Goal: Task Accomplishment & Management: Manage account settings

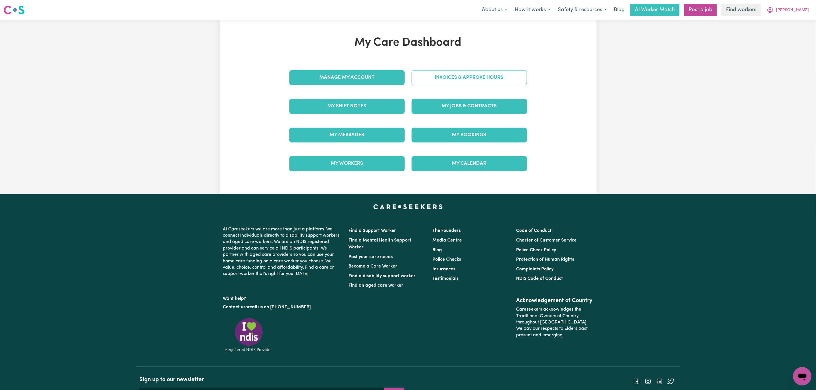
drag, startPoint x: 0, startPoint y: 0, endPoint x: 421, endPoint y: 80, distance: 428.9
click at [421, 80] on link "Invoices & Approve Hours" at bounding box center [468, 77] width 115 height 15
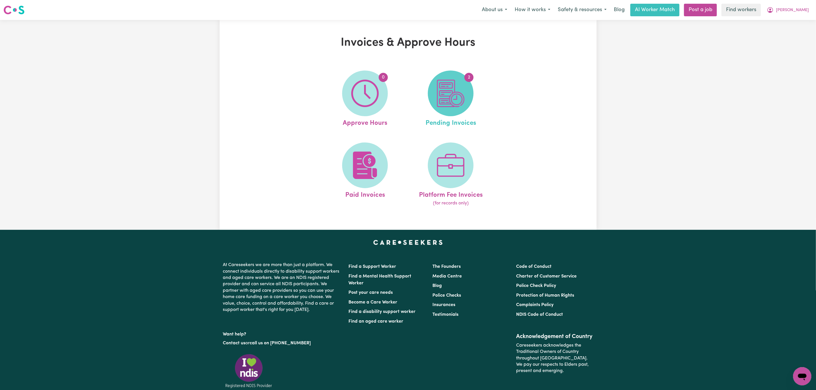
click at [457, 102] on img at bounding box center [450, 93] width 27 height 27
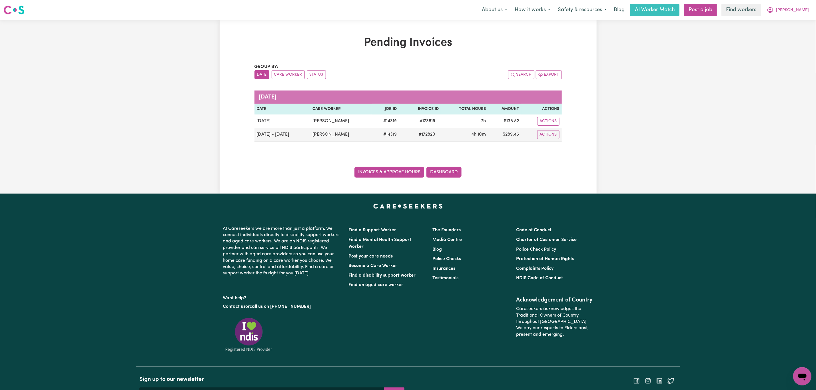
click at [378, 173] on link "Invoices & Approve Hours" at bounding box center [389, 172] width 70 height 11
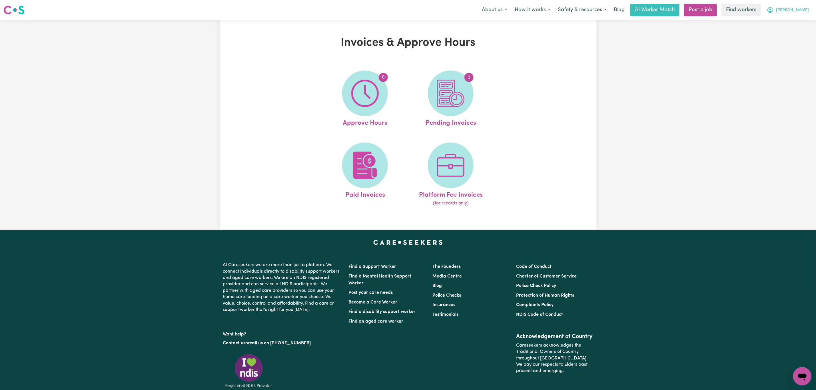
click at [798, 8] on span "[PERSON_NAME]" at bounding box center [792, 10] width 33 height 6
click at [350, 179] on span at bounding box center [365, 165] width 46 height 46
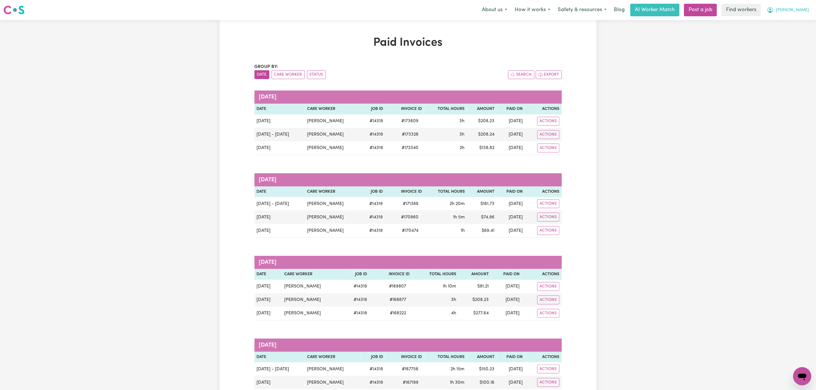
drag, startPoint x: 804, startPoint y: 6, endPoint x: 799, endPoint y: 14, distance: 9.1
click at [803, 8] on button "[PERSON_NAME]" at bounding box center [787, 10] width 49 height 12
click at [785, 26] on link "My Dashboard" at bounding box center [789, 22] width 45 height 11
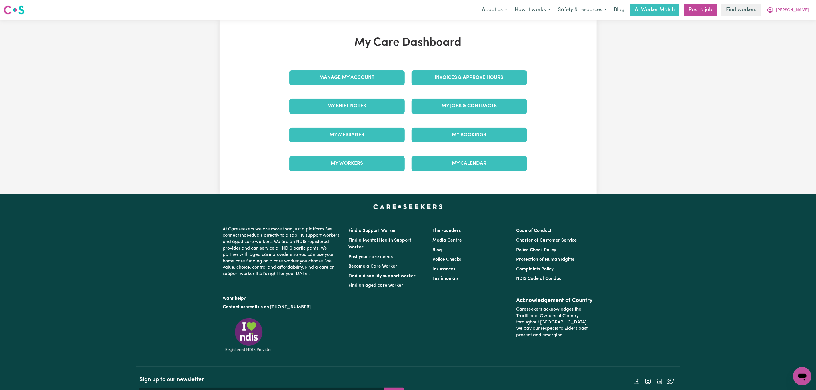
click at [367, 86] on div "Manage My Account" at bounding box center [347, 77] width 122 height 29
click at [367, 81] on link "Manage My Account" at bounding box center [346, 77] width 115 height 15
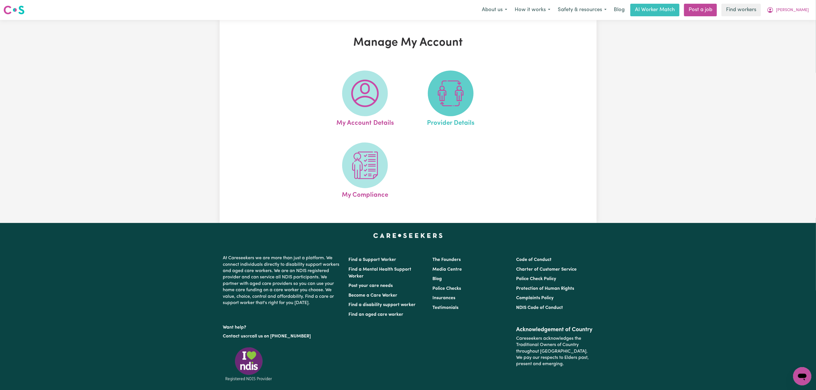
click at [451, 91] on img at bounding box center [450, 93] width 27 height 27
select select "NDIS_FUNDING_PLAN_MANAGED"
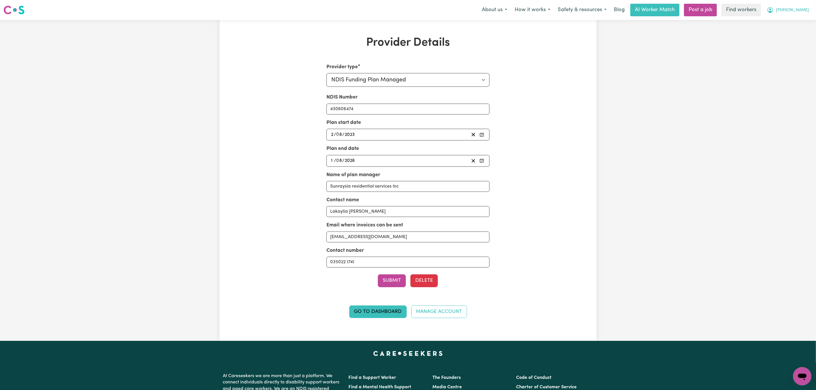
click at [803, 9] on span "[PERSON_NAME]" at bounding box center [792, 10] width 33 height 6
click at [791, 17] on link "My Dashboard" at bounding box center [789, 22] width 45 height 11
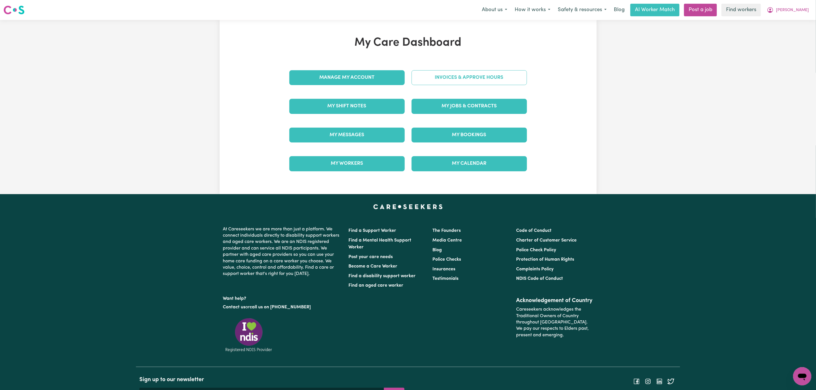
click at [464, 77] on link "Invoices & Approve Hours" at bounding box center [468, 77] width 115 height 15
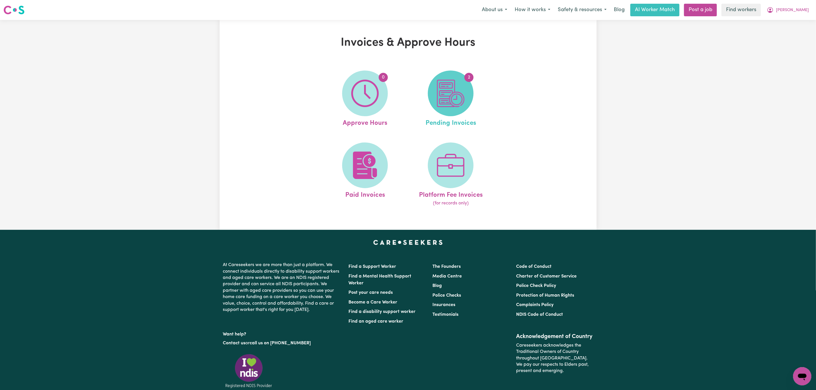
click at [453, 92] on img at bounding box center [450, 93] width 27 height 27
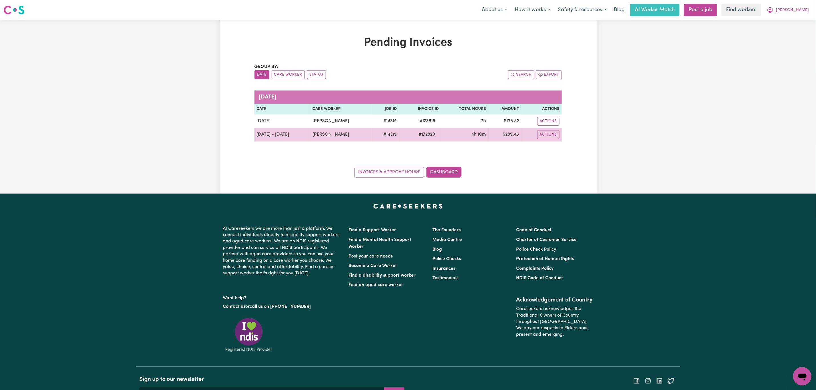
click at [545, 140] on td "Actions" at bounding box center [541, 135] width 40 height 14
click at [551, 133] on button "Actions" at bounding box center [548, 134] width 22 height 9
click at [570, 150] on link "Download Invoice" at bounding box center [565, 147] width 52 height 11
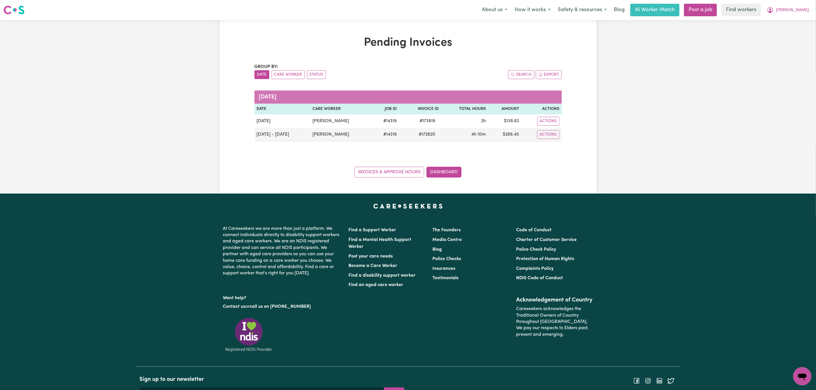
click at [393, 167] on div "Invoices & Approve Hours Dashboard" at bounding box center [407, 169] width 307 height 18
click at [393, 173] on link "Invoices & Approve Hours" at bounding box center [389, 172] width 70 height 11
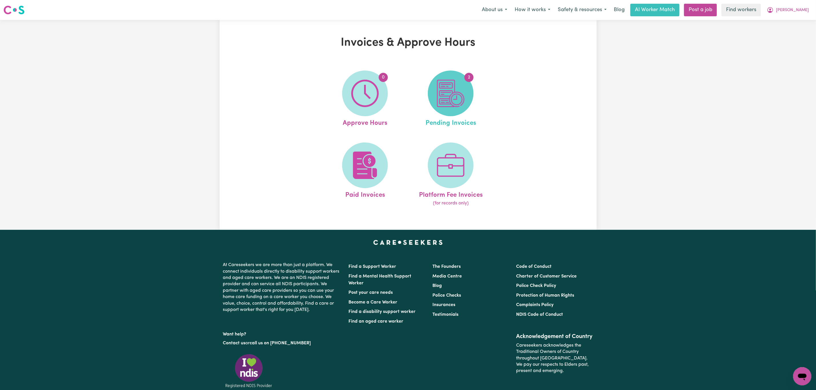
click at [444, 99] on img at bounding box center [450, 93] width 27 height 27
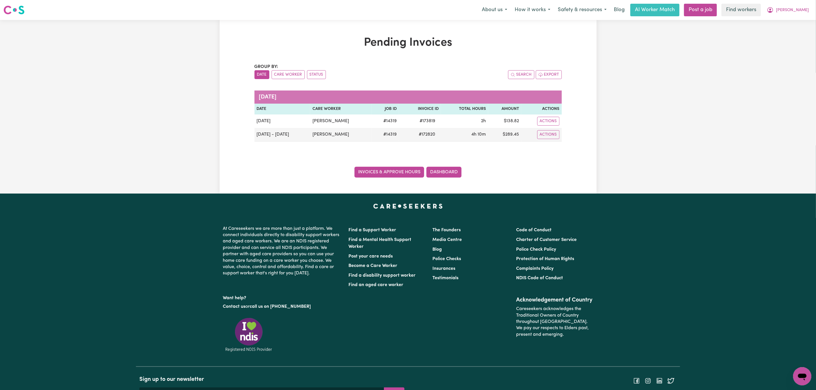
click at [394, 177] on link "Invoices & Approve Hours" at bounding box center [389, 172] width 70 height 11
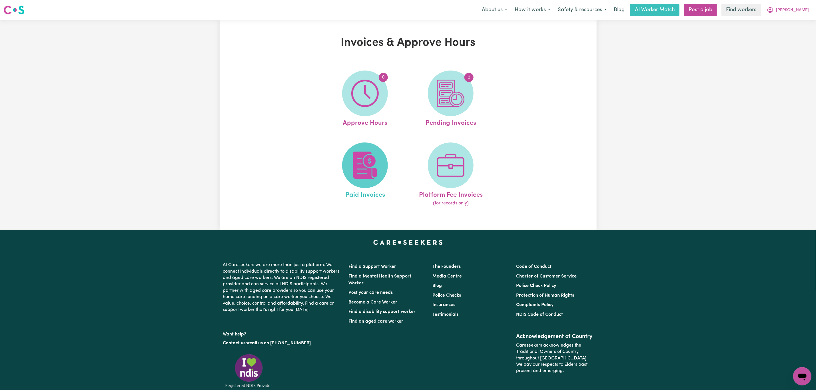
click at [361, 152] on img at bounding box center [364, 165] width 27 height 27
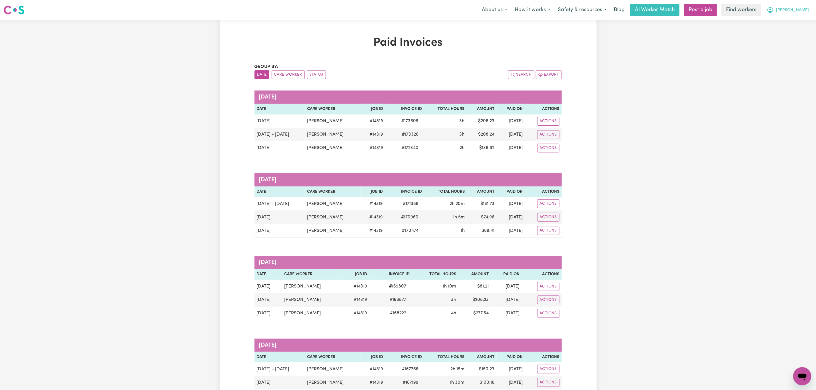
drag, startPoint x: 803, startPoint y: 5, endPoint x: 797, endPoint y: 11, distance: 9.5
click at [803, 5] on button "[PERSON_NAME]" at bounding box center [787, 10] width 49 height 12
click at [784, 19] on link "My Dashboard" at bounding box center [789, 22] width 45 height 11
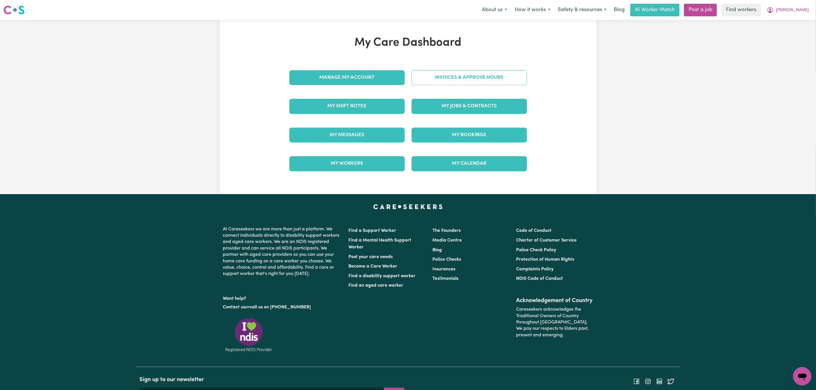
click at [497, 76] on link "Invoices & Approve Hours" at bounding box center [468, 77] width 115 height 15
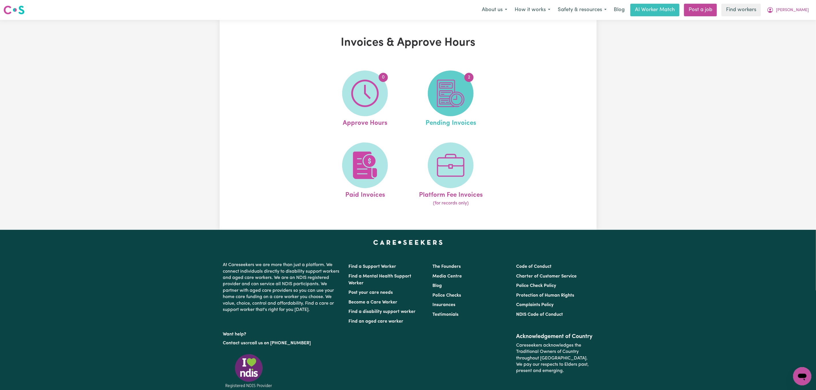
click at [440, 104] on img at bounding box center [450, 93] width 27 height 27
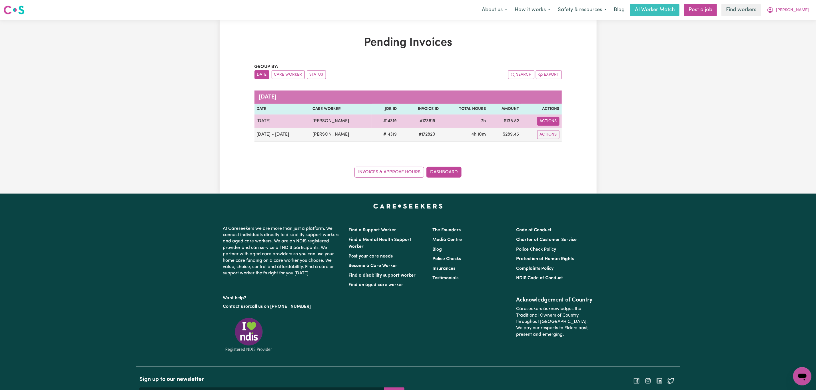
click at [548, 120] on button "Actions" at bounding box center [548, 121] width 22 height 9
click at [551, 131] on link "Download Invoice" at bounding box center [565, 134] width 52 height 11
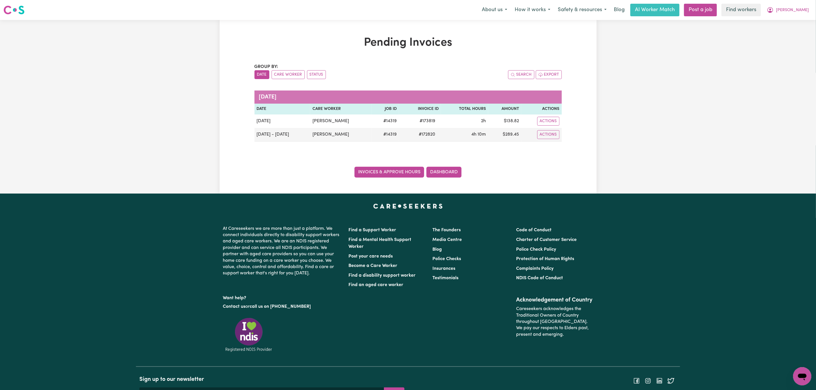
click at [375, 174] on link "Invoices & Approve Hours" at bounding box center [389, 172] width 70 height 11
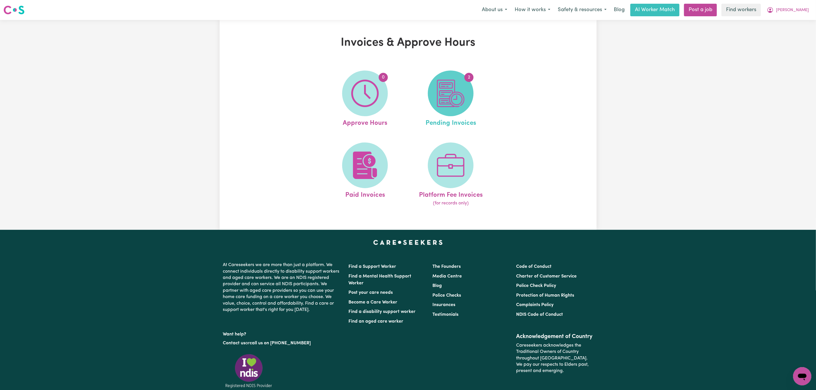
click at [438, 88] on img at bounding box center [450, 93] width 27 height 27
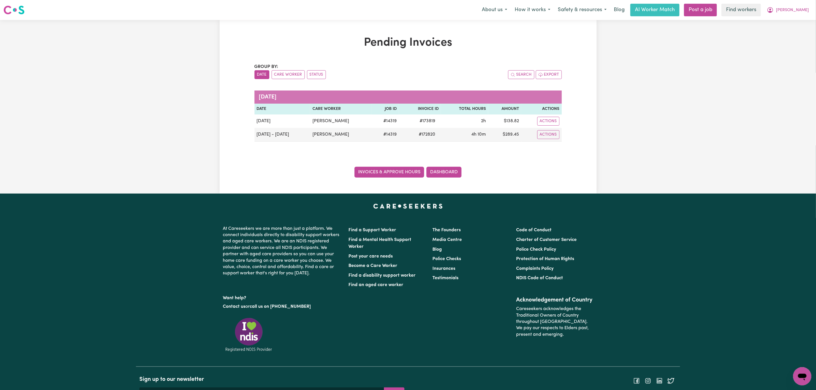
click at [376, 172] on link "Invoices & Approve Hours" at bounding box center [389, 172] width 70 height 11
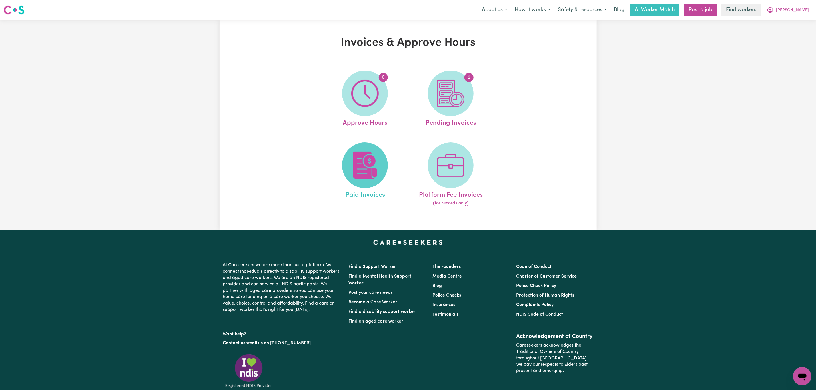
click at [344, 172] on span at bounding box center [365, 165] width 46 height 46
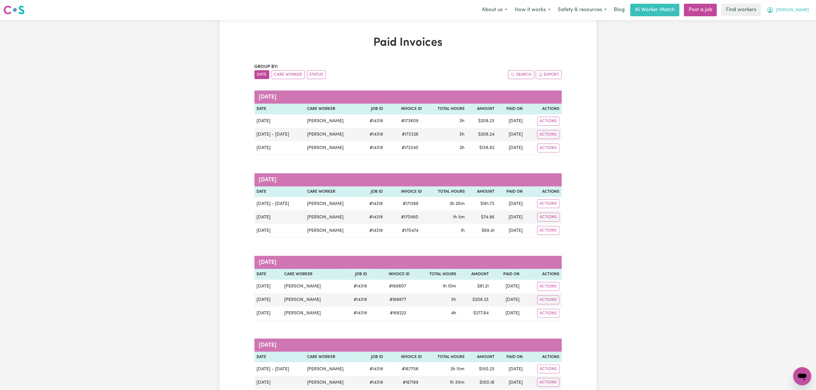
drag, startPoint x: 798, startPoint y: 9, endPoint x: 792, endPoint y: 16, distance: 8.8
click at [797, 9] on span "[PERSON_NAME]" at bounding box center [792, 10] width 33 height 6
click at [791, 19] on link "My Dashboard" at bounding box center [789, 22] width 45 height 11
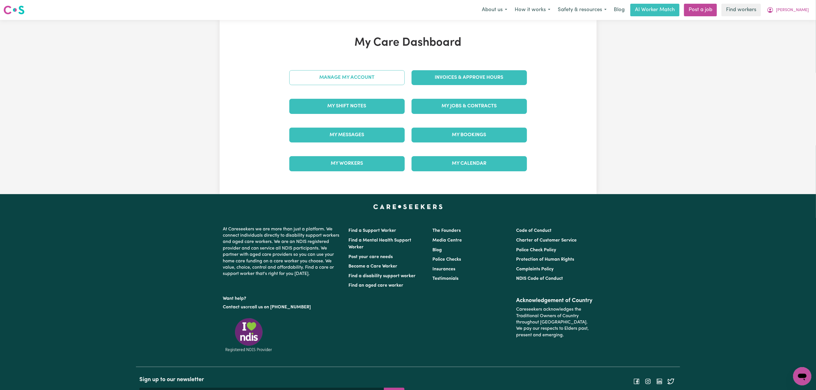
click at [320, 85] on link "Manage My Account" at bounding box center [346, 77] width 115 height 15
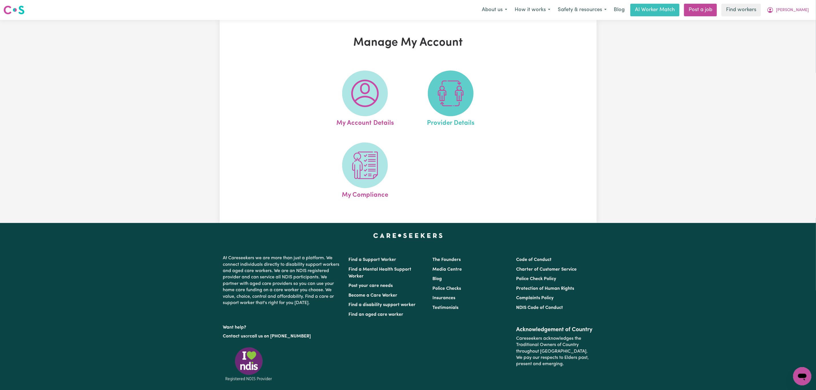
click at [450, 98] on img at bounding box center [450, 93] width 27 height 27
select select "NDIS_FUNDING_PLAN_MANAGED"
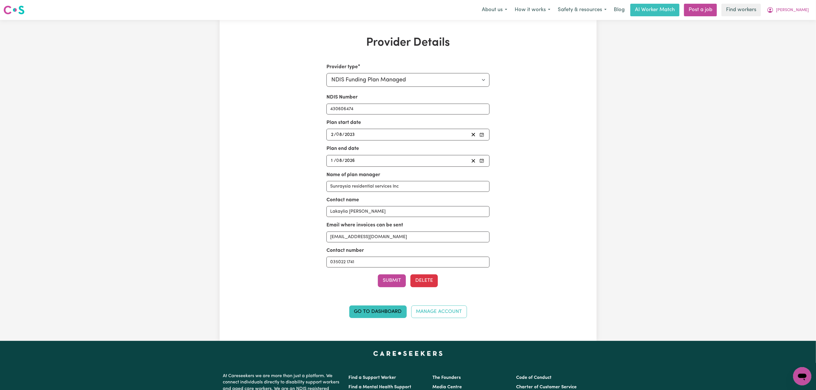
click at [388, 232] on div "Email where invoices can be sent [EMAIL_ADDRESS][DOMAIN_NAME]" at bounding box center [407, 232] width 163 height 21
drag, startPoint x: 383, startPoint y: 239, endPoint x: 306, endPoint y: 228, distance: 77.8
click at [308, 229] on div "Provider type Select your provider type... Privately Aged Care / Home Care Pack…" at bounding box center [408, 193] width 244 height 261
click at [795, 13] on span "[PERSON_NAME]" at bounding box center [792, 10] width 33 height 6
click at [792, 21] on link "My Dashboard" at bounding box center [789, 22] width 45 height 11
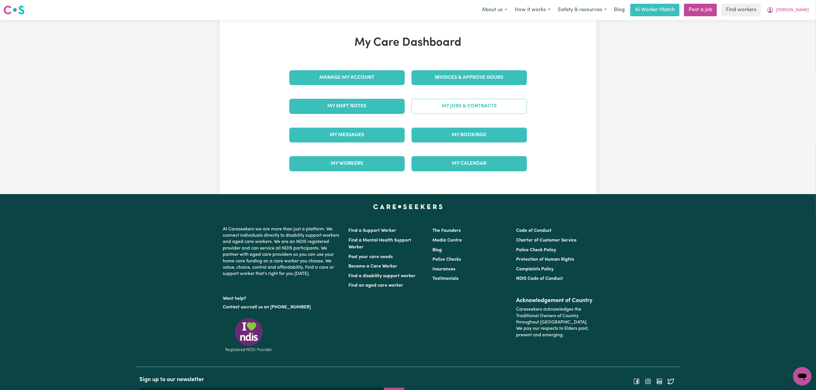
click at [478, 112] on link "My Jobs & Contracts" at bounding box center [468, 106] width 115 height 15
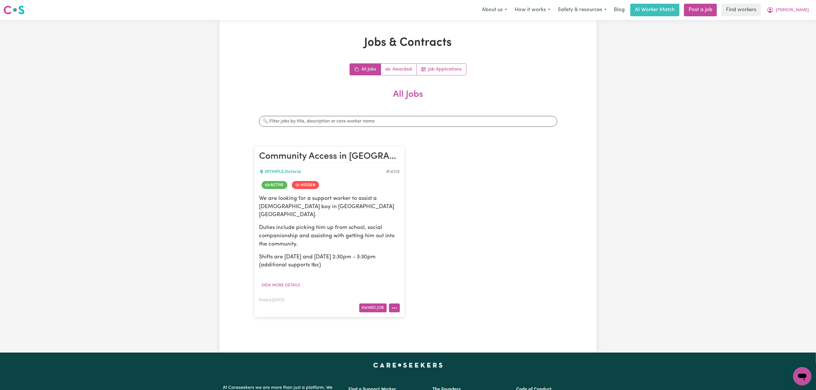
click at [391, 305] on icon "More options" at bounding box center [394, 308] width 6 height 6
click at [421, 316] on link "View/Edit Contract" at bounding box center [416, 321] width 55 height 11
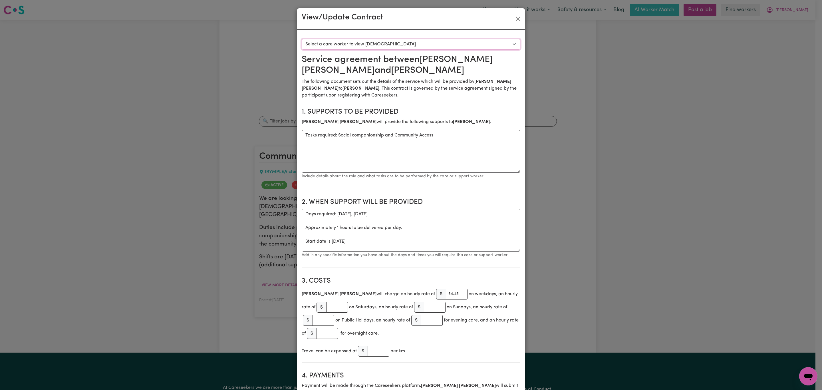
drag, startPoint x: 426, startPoint y: 40, endPoint x: 425, endPoint y: 45, distance: 5.3
click at [426, 40] on select "Select a care worker to view [DEMOGRAPHIC_DATA] #10199 - [PERSON_NAME] (contrac…" at bounding box center [411, 44] width 219 height 11
select select "9811"
click at [302, 39] on select "Select a care worker to view [DEMOGRAPHIC_DATA] #10199 - [PERSON_NAME] (contrac…" at bounding box center [411, 44] width 219 height 11
click at [515, 21] on button "Close" at bounding box center [518, 18] width 9 height 9
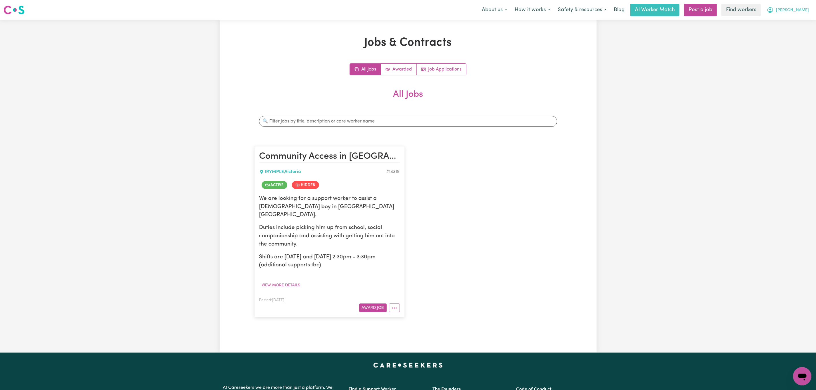
click at [802, 5] on button "[PERSON_NAME]" at bounding box center [787, 10] width 49 height 12
drag, startPoint x: 801, startPoint y: 12, endPoint x: 796, endPoint y: 22, distance: 10.5
click at [796, 22] on link "My Dashboard" at bounding box center [789, 22] width 45 height 11
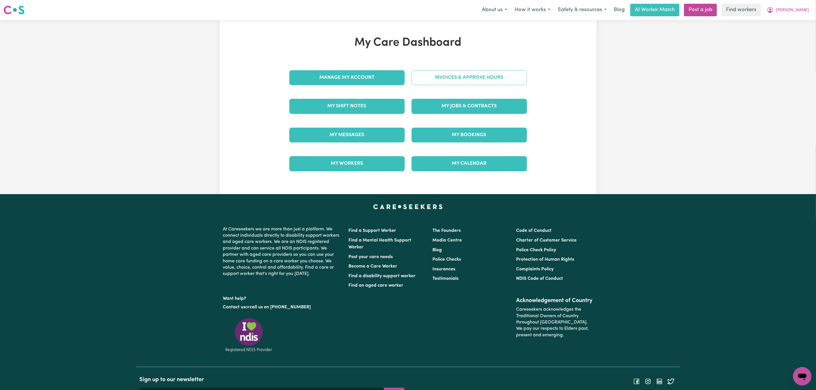
click at [471, 77] on link "Invoices & Approve Hours" at bounding box center [468, 77] width 115 height 15
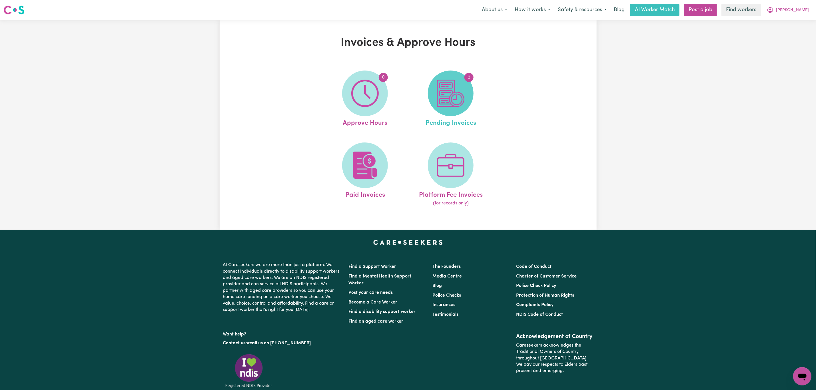
click at [459, 98] on img at bounding box center [450, 93] width 27 height 27
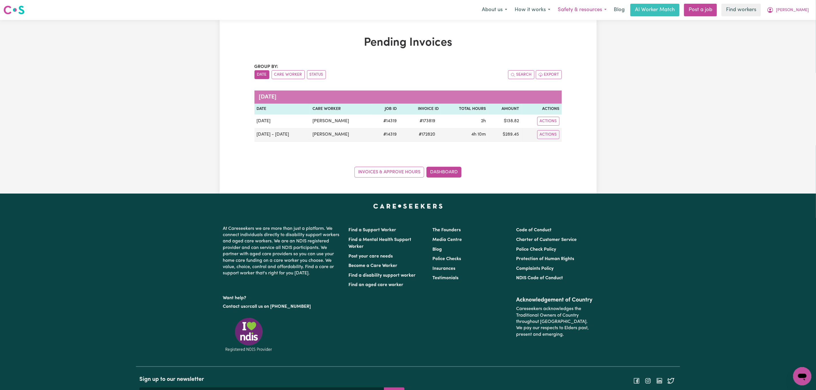
click at [599, 6] on button "Safety & resources" at bounding box center [582, 10] width 56 height 12
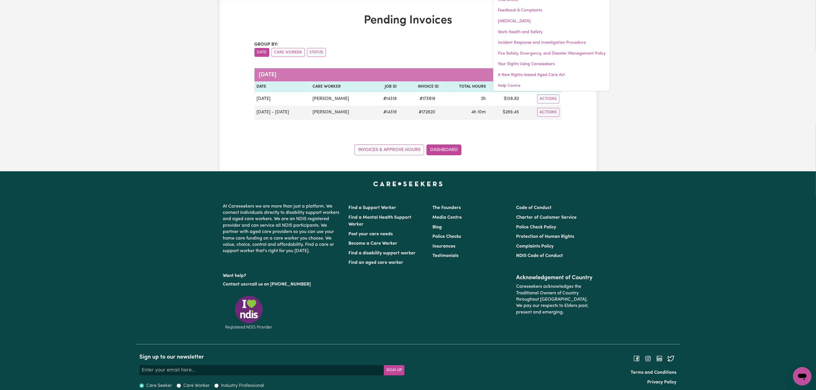
scroll to position [34, 0]
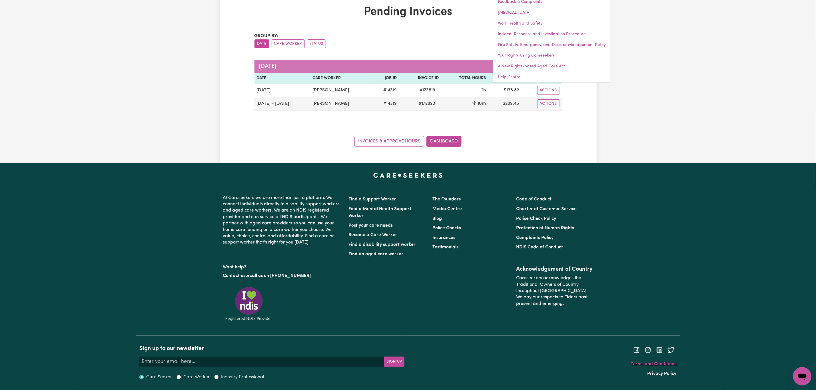
click at [643, 363] on link "Terms and Conditions" at bounding box center [654, 364] width 46 height 5
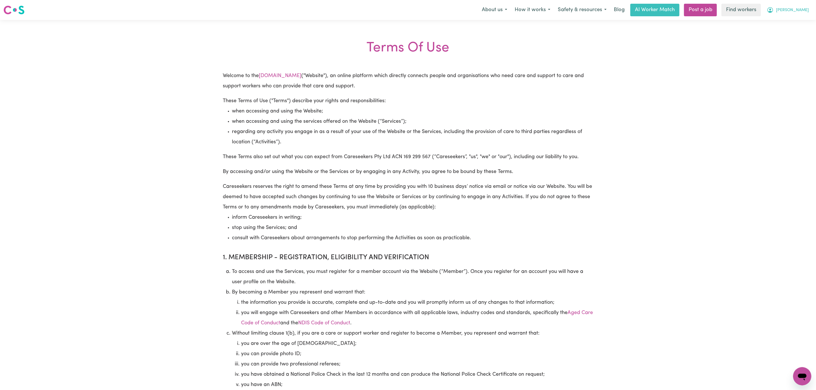
click at [803, 12] on span "[PERSON_NAME]" at bounding box center [792, 10] width 33 height 6
click at [798, 34] on link "Logout" at bounding box center [789, 32] width 45 height 11
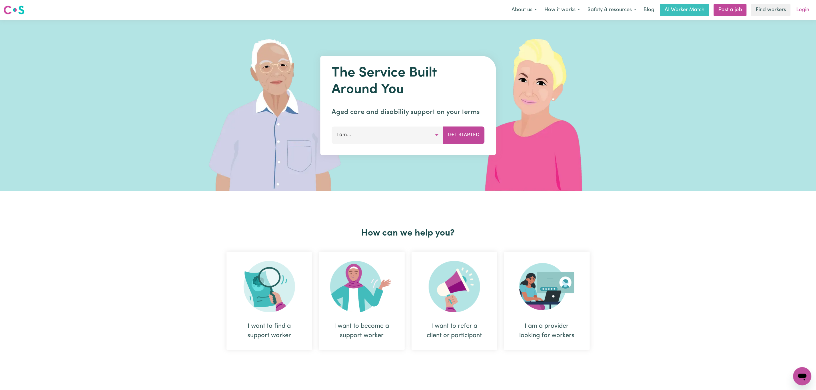
click at [798, 9] on link "Login" at bounding box center [802, 10] width 20 height 13
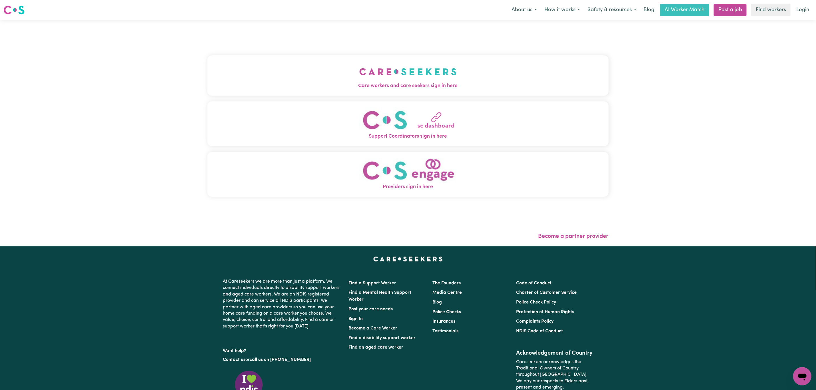
click at [320, 79] on button "Care workers and care seekers sign in here" at bounding box center [407, 75] width 401 height 40
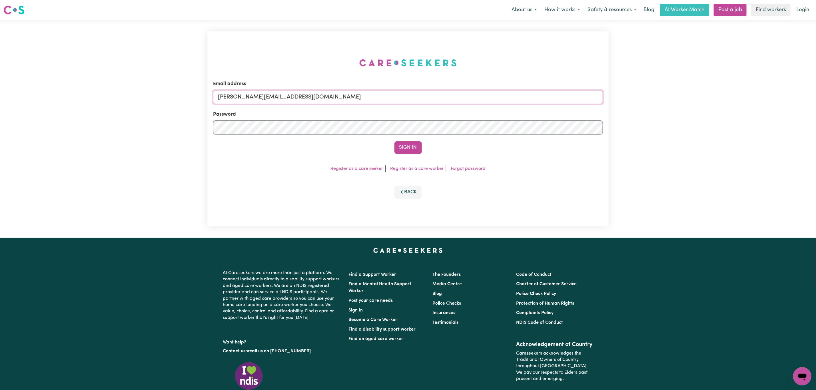
click at [285, 102] on input "[PERSON_NAME][EMAIL_ADDRESS][DOMAIN_NAME]" at bounding box center [408, 97] width 390 height 14
drag, startPoint x: 246, startPoint y: 98, endPoint x: 445, endPoint y: 108, distance: 198.9
click at [445, 108] on form "Email address [EMAIL_ADDRESS][PERSON_NAME][DOMAIN_NAME] Password Sign In" at bounding box center [408, 117] width 390 height 74
type input "[EMAIL_ADDRESS][PERSON_NAME][PERSON_NAME][DOMAIN_NAME]"
click at [410, 147] on button "Sign In" at bounding box center [407, 147] width 27 height 13
